Goal: Information Seeking & Learning: Learn about a topic

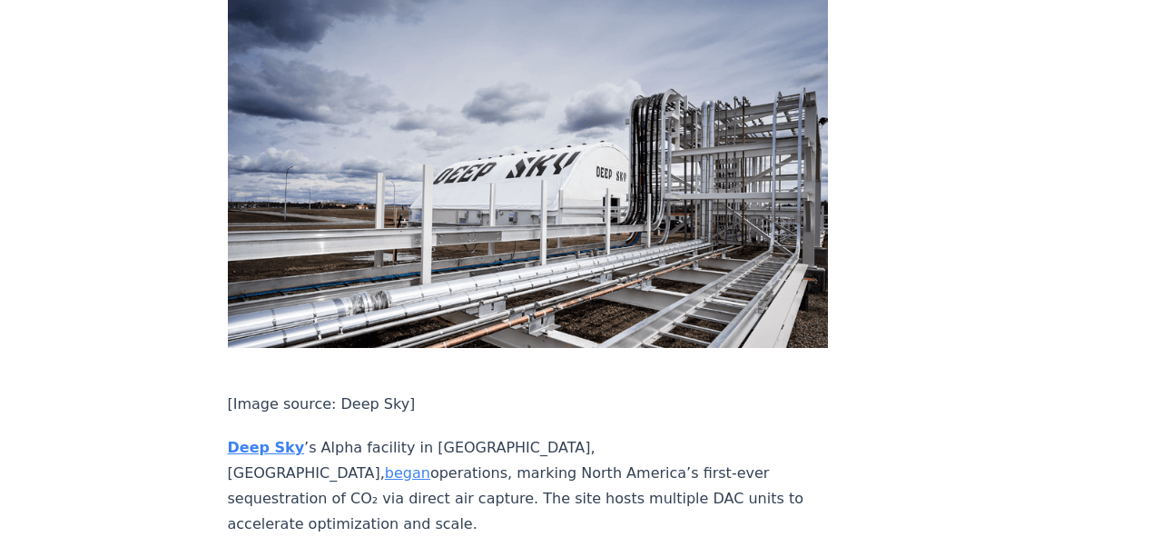
scroll to position [2952, 0]
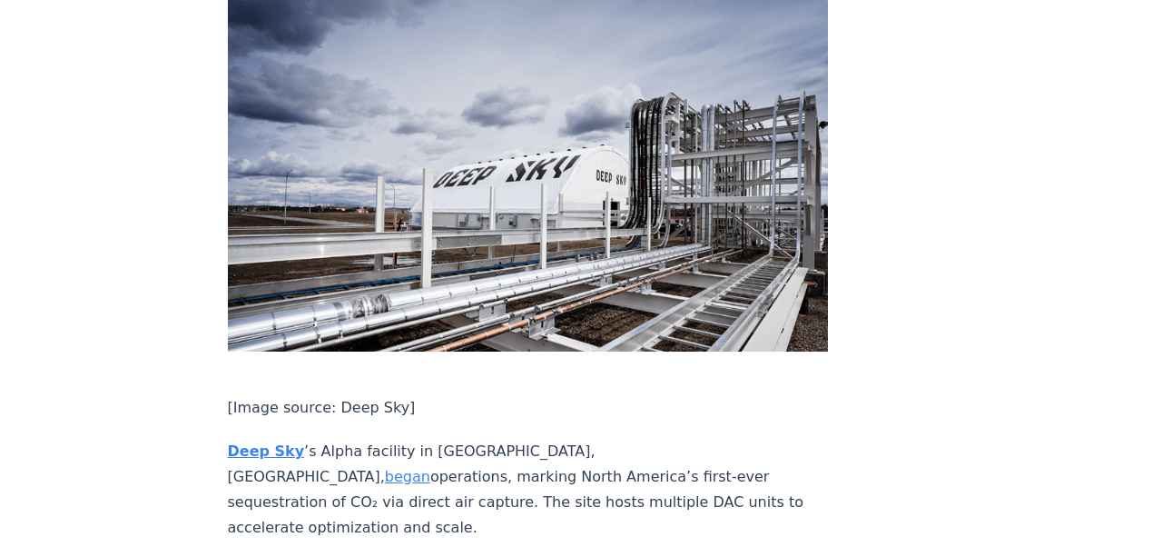
click at [262, 442] on strong "Deep Sky" at bounding box center [266, 450] width 77 height 17
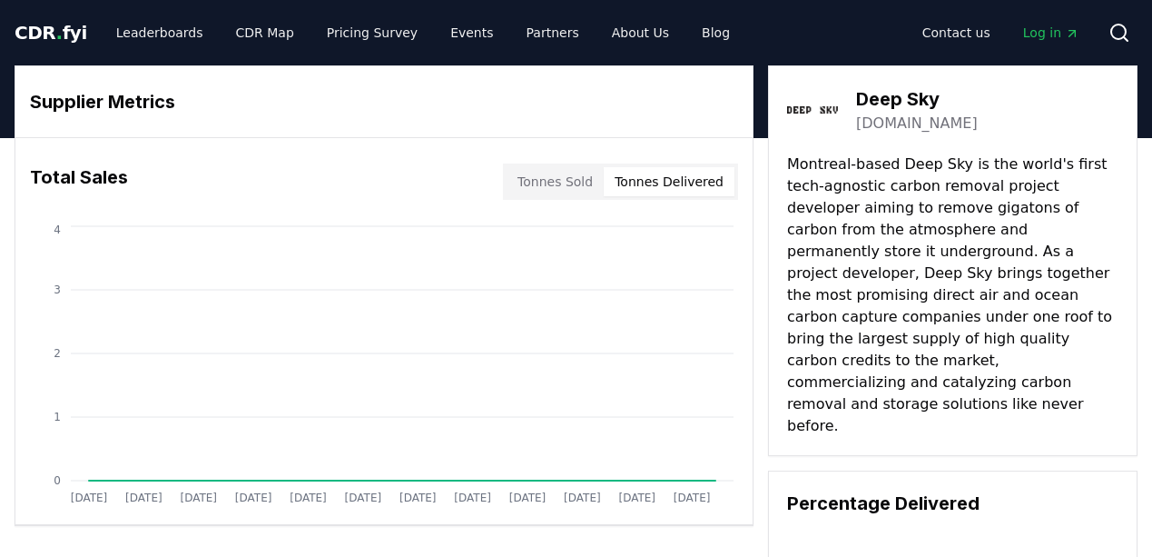
click at [674, 182] on button "Tonnes Delivered" at bounding box center [669, 181] width 131 height 29
click at [578, 179] on button "Tonnes Sold" at bounding box center [555, 181] width 97 height 29
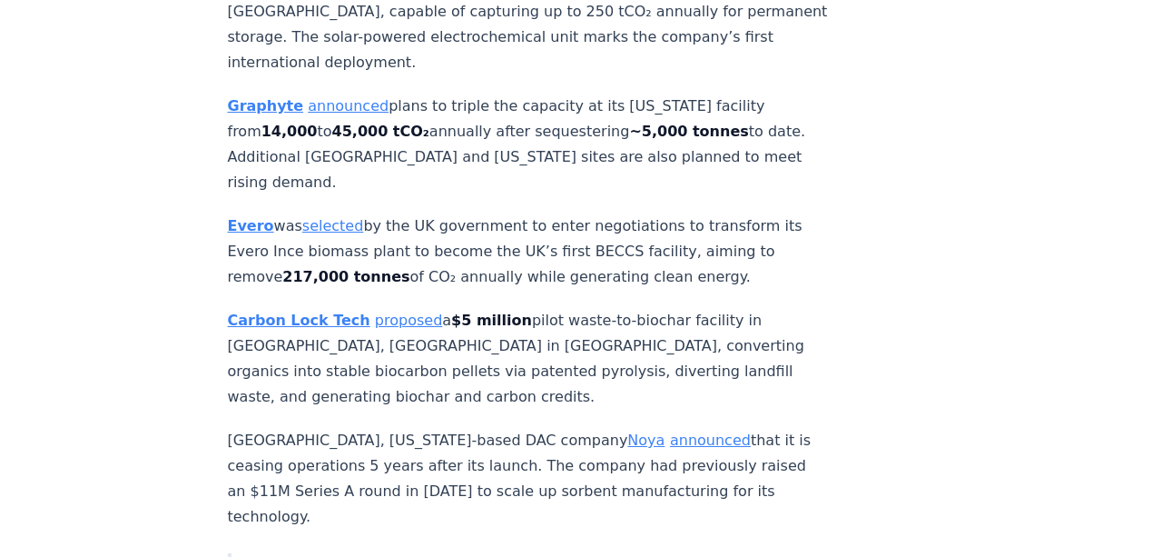
scroll to position [3634, 0]
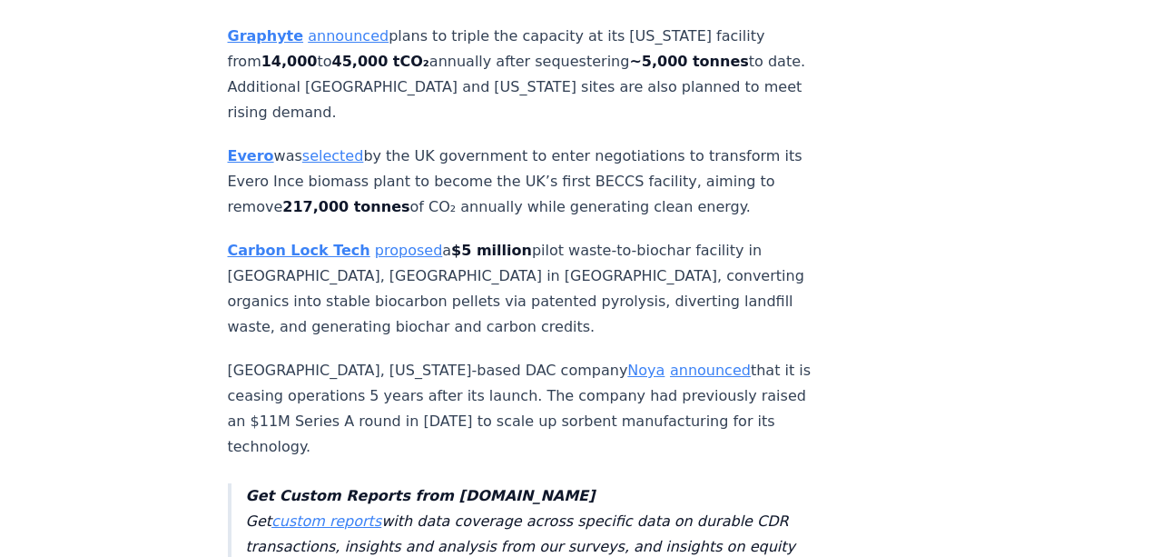
scroll to position [3705, 0]
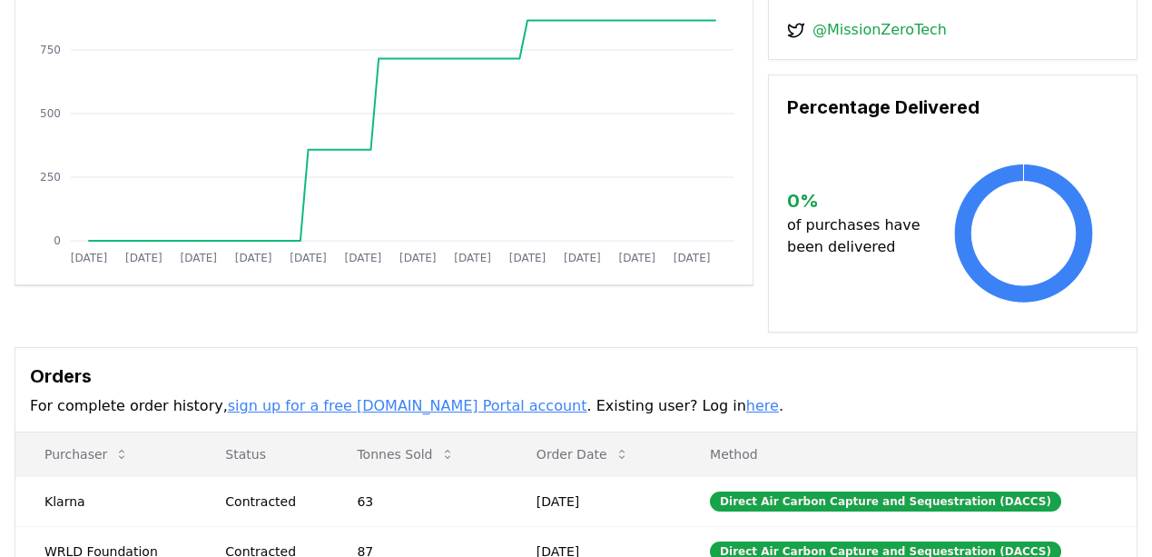
scroll to position [239, 0]
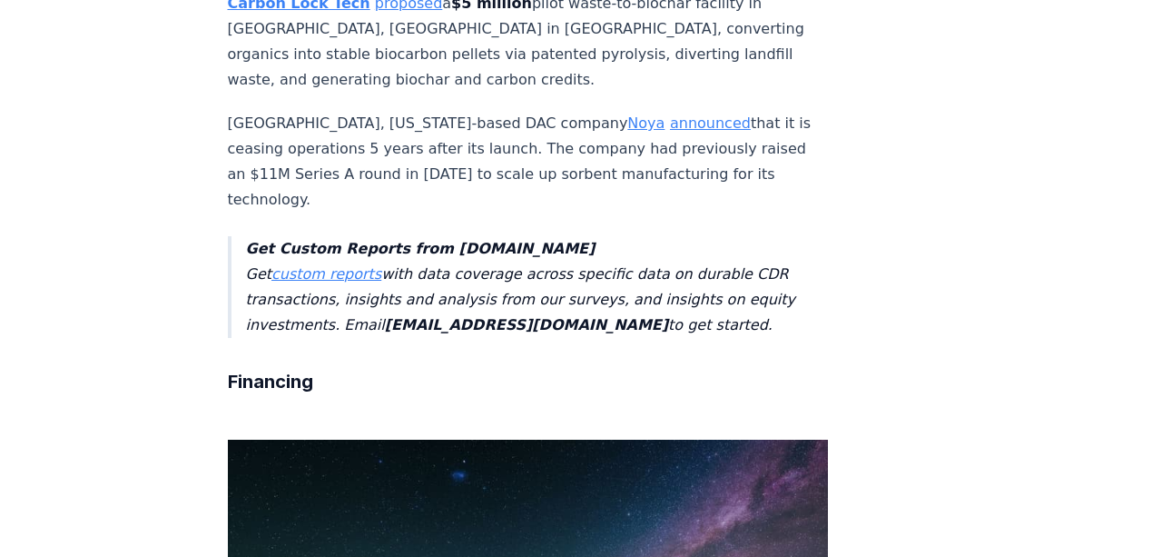
scroll to position [3951, 0]
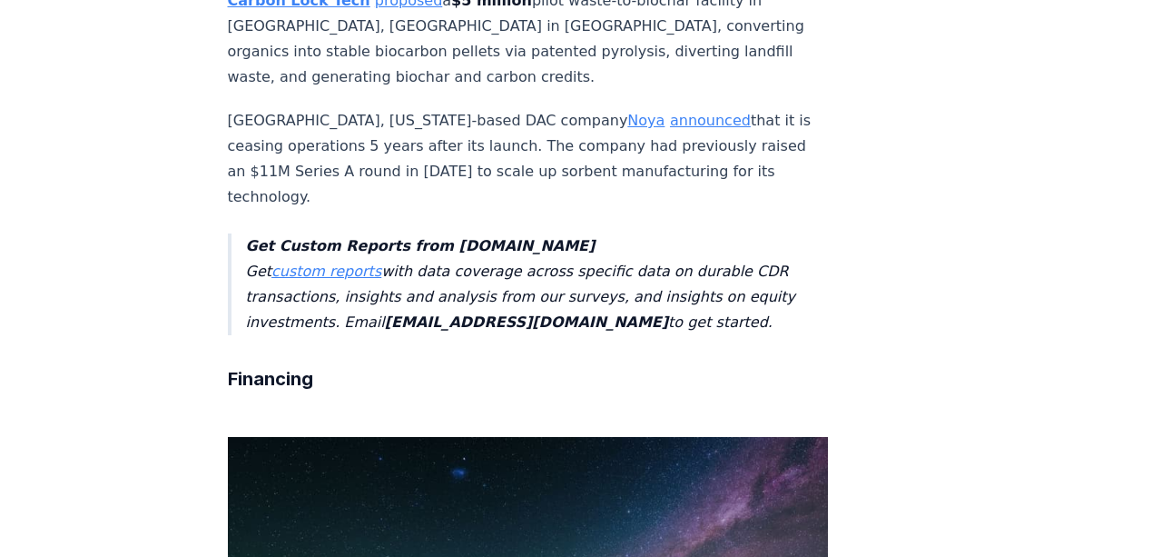
click at [375, 9] on link "proposed" at bounding box center [408, 0] width 67 height 17
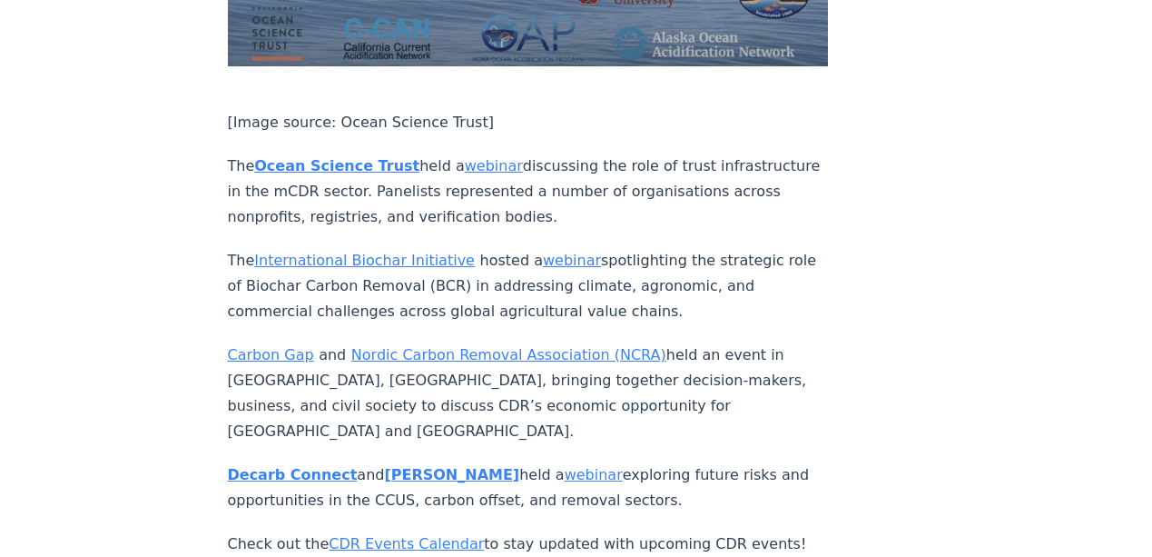
scroll to position [9711, 0]
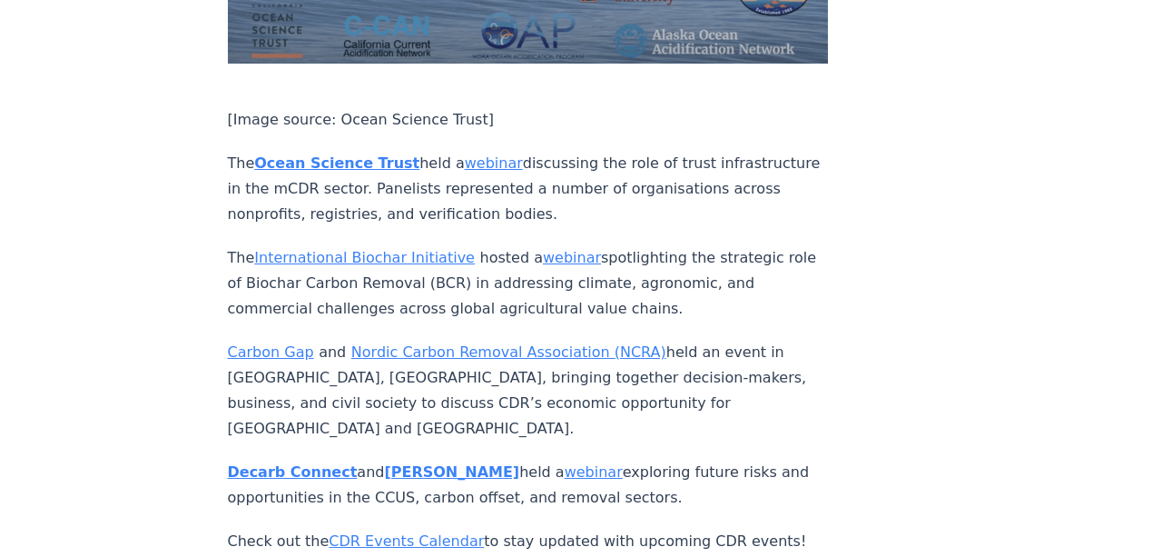
click at [404, 249] on link "International Biochar Initiative" at bounding box center [364, 257] width 221 height 17
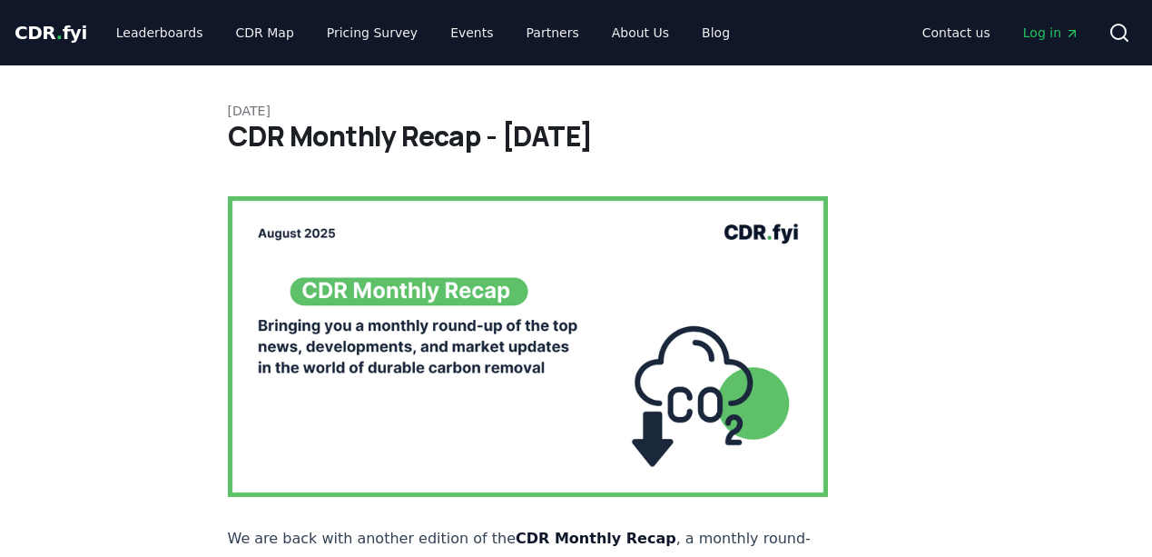
scroll to position [9711, 0]
